Goal: Information Seeking & Learning: Understand process/instructions

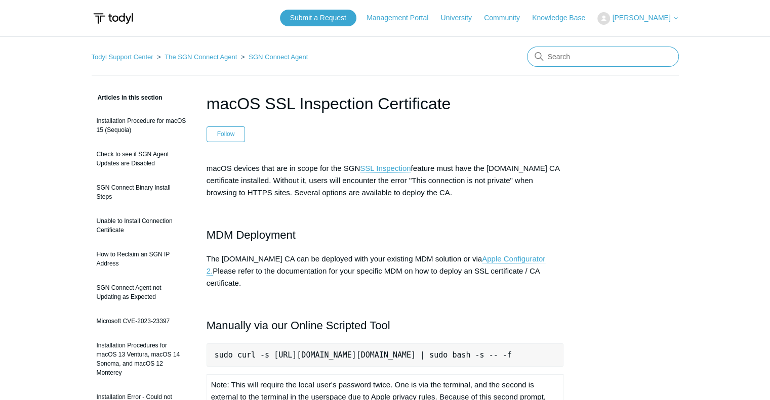
click at [626, 49] on input "Search" at bounding box center [603, 57] width 152 height 20
type input "macOS"
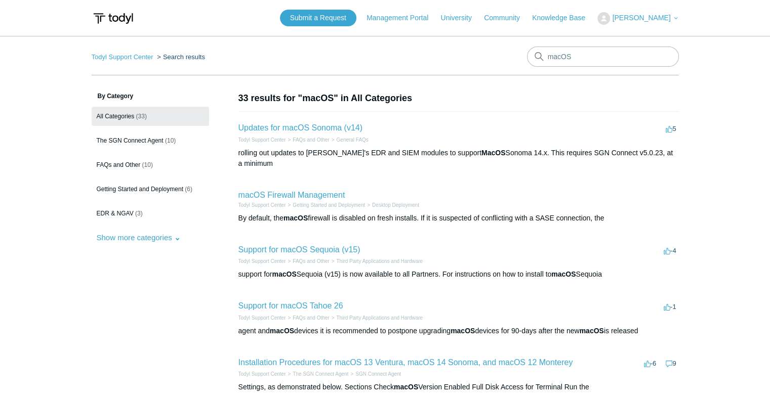
scroll to position [51, 0]
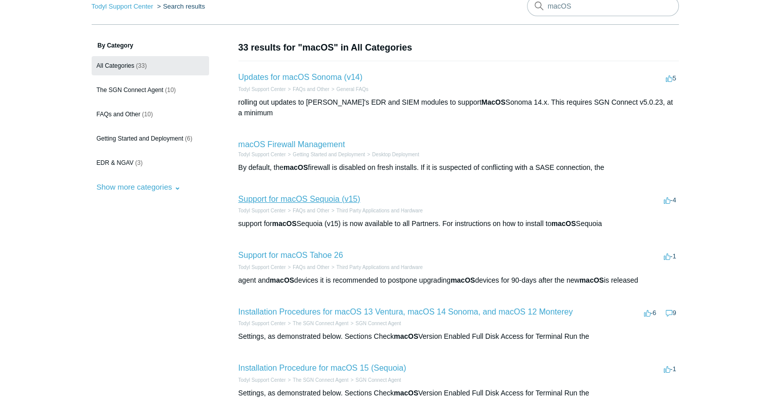
click at [342, 195] on link "Support for macOS Sequoia (v15)" at bounding box center [299, 199] width 122 height 9
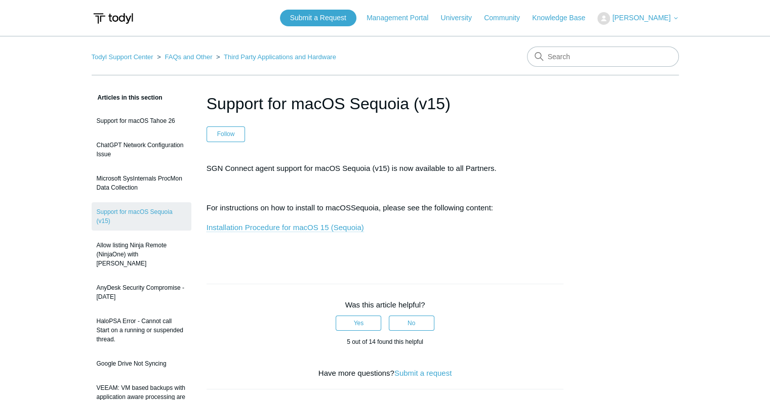
click at [295, 225] on link "Installation Procedure for macOS 15 (Sequoia)" at bounding box center [284, 227] width 157 height 9
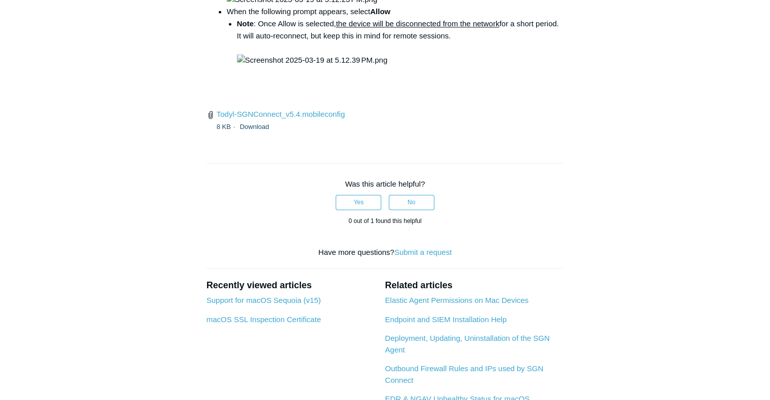
scroll to position [1518, 0]
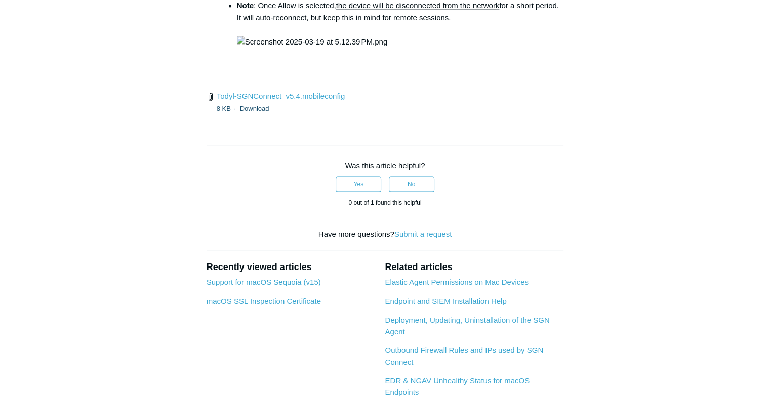
drag, startPoint x: 348, startPoint y: 182, endPoint x: 498, endPoint y: 186, distance: 149.8
copy code "open /Library/PrivilegedHelperTools/"
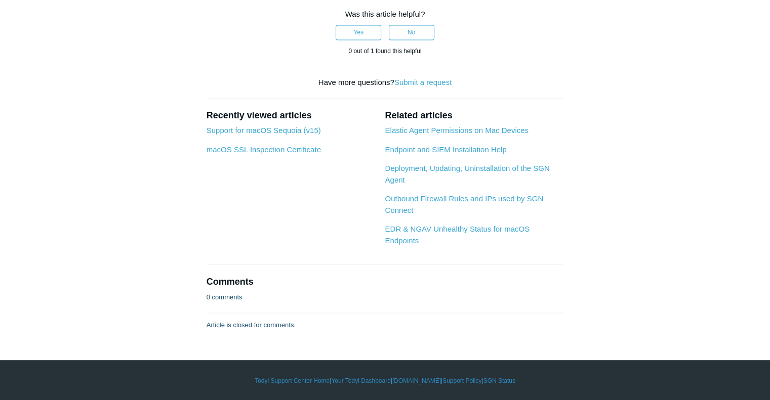
scroll to position [1720, 0]
